Goal: Navigation & Orientation: Find specific page/section

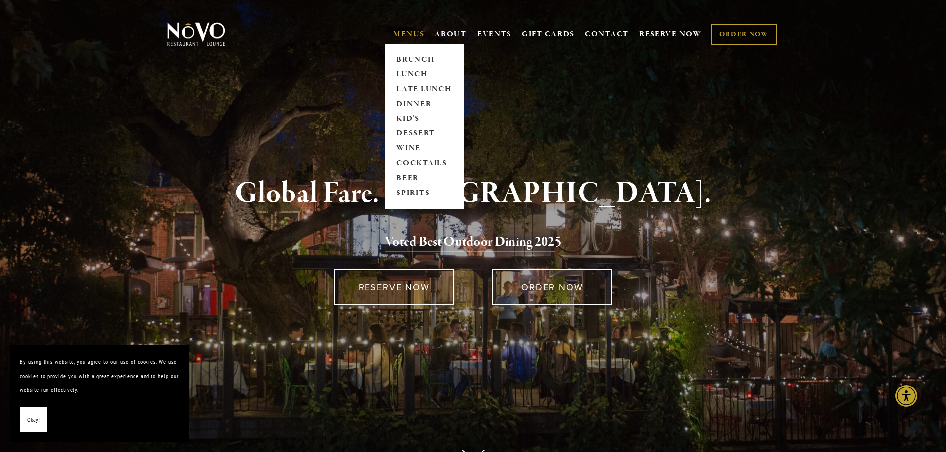
click at [404, 34] on link "MENUS" at bounding box center [408, 34] width 31 height 10
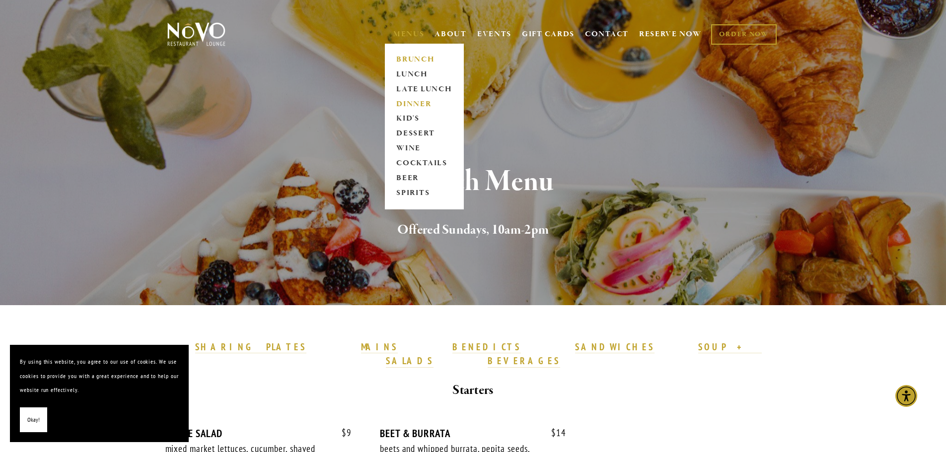
click at [409, 103] on link "DINNER" at bounding box center [424, 104] width 62 height 15
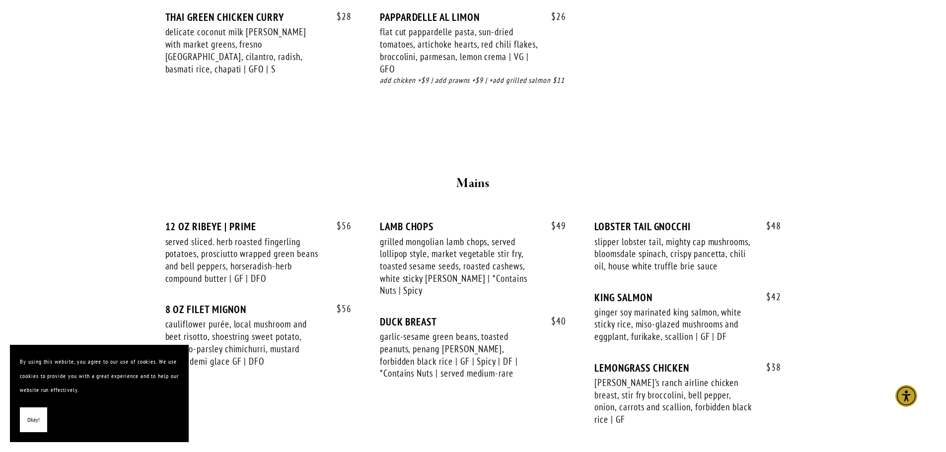
scroll to position [1440, 0]
